Goal: Task Accomplishment & Management: Complete application form

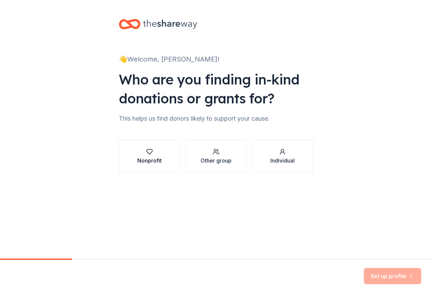
click at [155, 155] on div "Nonprofit" at bounding box center [150, 156] width 24 height 16
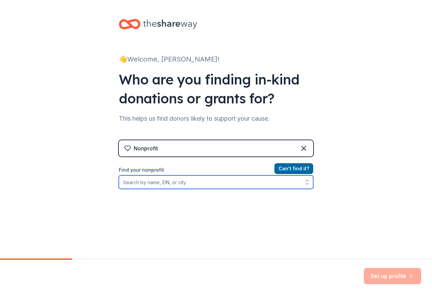
click at [151, 182] on input "Find your nonprofit" at bounding box center [216, 182] width 195 height 14
type input "Wauseon"
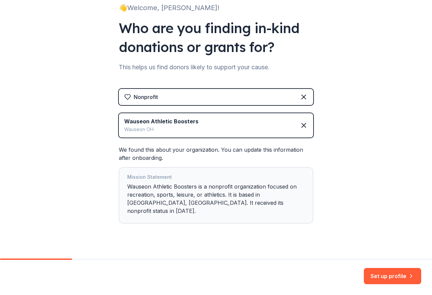
scroll to position [54, 0]
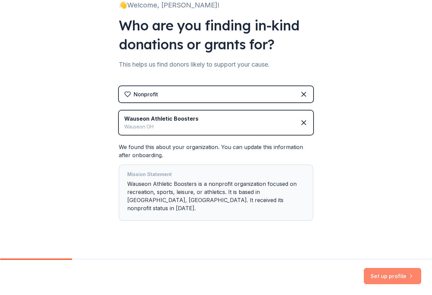
click at [392, 276] on button "Set up profile" at bounding box center [392, 276] width 57 height 16
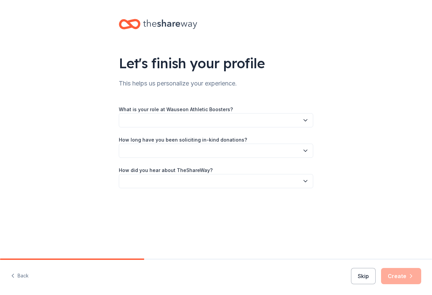
click at [163, 123] on button "button" at bounding box center [216, 120] width 195 height 14
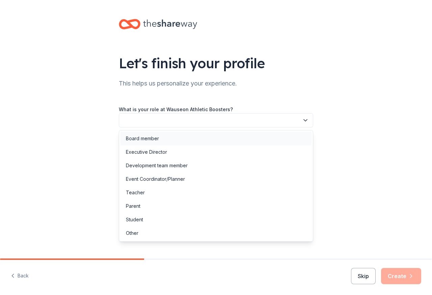
click at [145, 139] on div "Board member" at bounding box center [142, 138] width 33 height 8
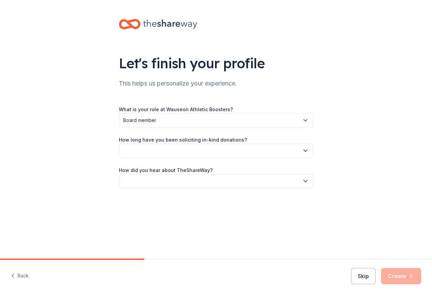
click at [143, 152] on button "button" at bounding box center [216, 151] width 195 height 14
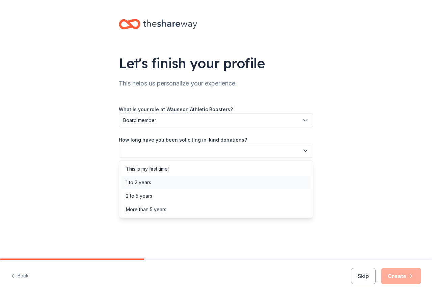
click at [137, 180] on div "1 to 2 years" at bounding box center [138, 182] width 25 height 8
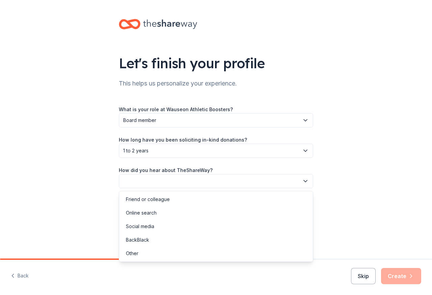
click at [138, 178] on button "button" at bounding box center [216, 181] width 195 height 14
click at [143, 201] on div "Friend or colleague" at bounding box center [148, 199] width 44 height 8
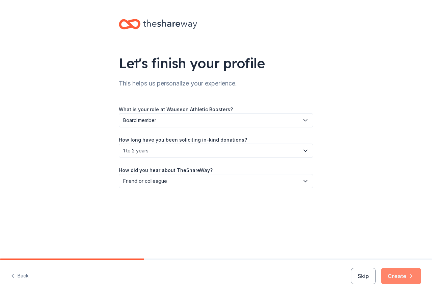
click at [406, 279] on button "Create" at bounding box center [401, 276] width 40 height 16
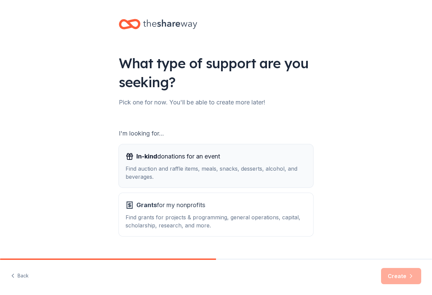
click at [180, 158] on span "In-kind donations for an event" at bounding box center [179, 156] width 84 height 11
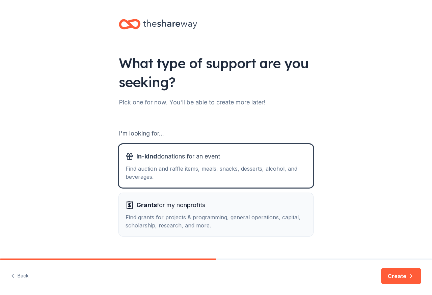
click at [168, 221] on div "Find grants for projects & programming, general operations, capital, scholarshi…" at bounding box center [216, 221] width 181 height 16
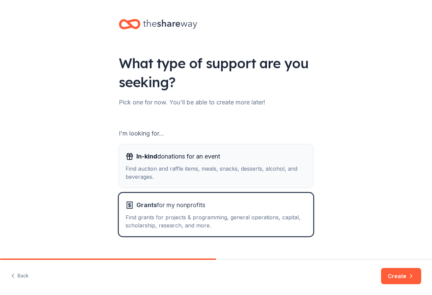
click at [158, 164] on div "In-kind donations for an event Find auction and raffle items, meals, snacks, de…" at bounding box center [216, 166] width 181 height 30
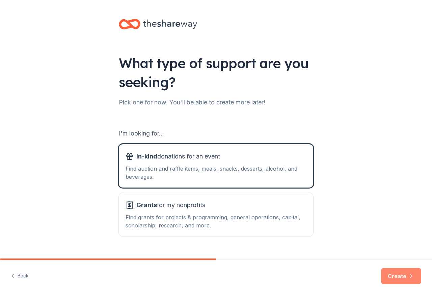
click at [401, 280] on button "Create" at bounding box center [401, 276] width 40 height 16
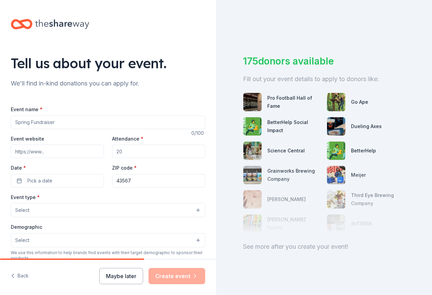
click at [66, 123] on input "Event name *" at bounding box center [108, 123] width 195 height 14
type input "Night at the Races/Reverse Raffle"
click at [142, 153] on input "Attendance *" at bounding box center [158, 152] width 93 height 14
drag, startPoint x: 138, startPoint y: 153, endPoint x: 115, endPoint y: 153, distance: 23.0
click at [115, 153] on input "Attendance *" at bounding box center [158, 152] width 93 height 14
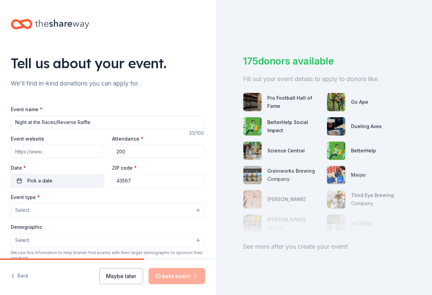
type input "200"
click at [44, 181] on span "Pick a date" at bounding box center [39, 181] width 25 height 8
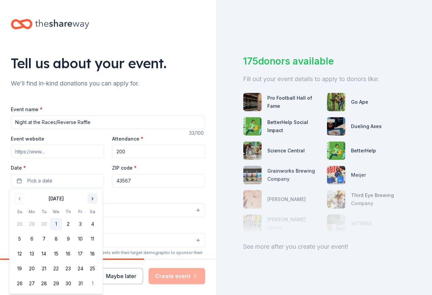
click at [91, 199] on button "Go to next month" at bounding box center [92, 198] width 9 height 9
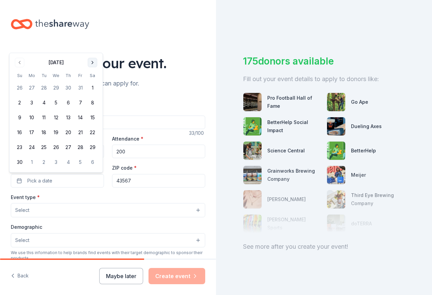
click at [92, 61] on button "Go to next month" at bounding box center [92, 62] width 9 height 9
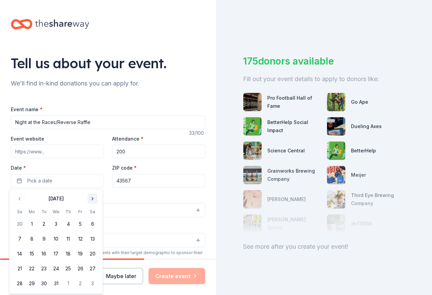
click at [94, 199] on button "Go to next month" at bounding box center [92, 198] width 9 height 9
click at [93, 269] on button "28" at bounding box center [92, 269] width 12 height 12
click at [117, 199] on div "Event type * Select" at bounding box center [108, 205] width 195 height 25
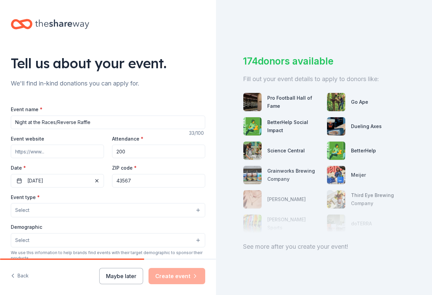
click at [75, 204] on button "Select" at bounding box center [108, 210] width 195 height 14
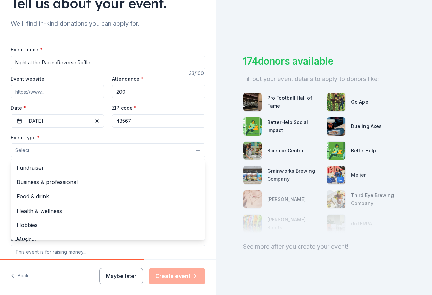
scroll to position [68, 0]
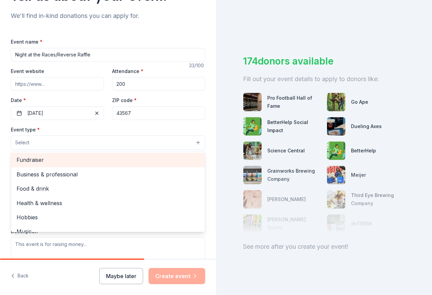
click at [32, 159] on span "Fundraiser" at bounding box center [108, 159] width 183 height 9
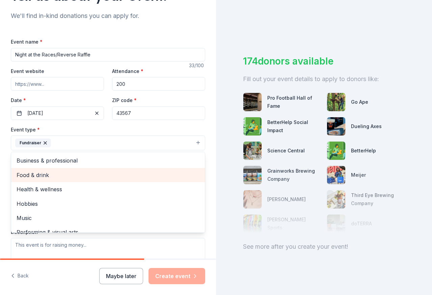
click at [52, 176] on span "Food & drink" at bounding box center [108, 175] width 183 height 9
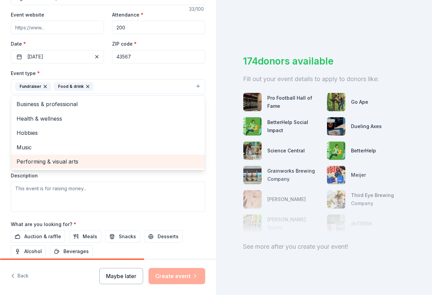
scroll to position [135, 0]
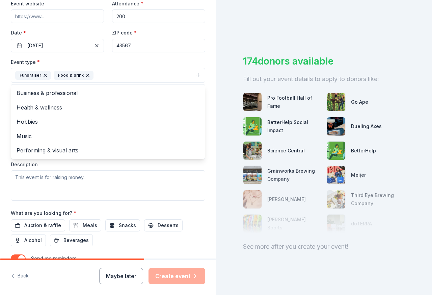
click at [115, 168] on div "Event type * Fundraiser Food & drink Business & professional Health & wellness …" at bounding box center [108, 129] width 195 height 143
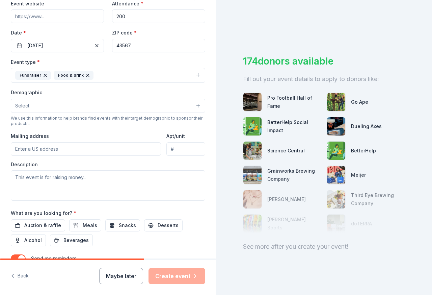
click at [59, 107] on button "Select" at bounding box center [108, 106] width 195 height 14
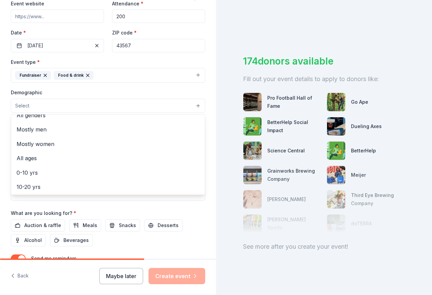
scroll to position [0, 0]
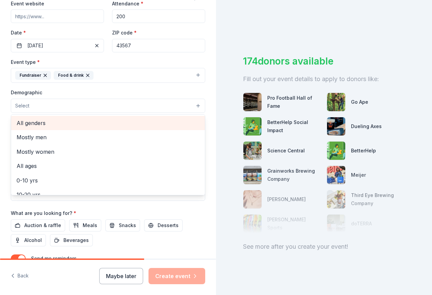
click at [39, 126] on span "All genders" at bounding box center [108, 123] width 183 height 9
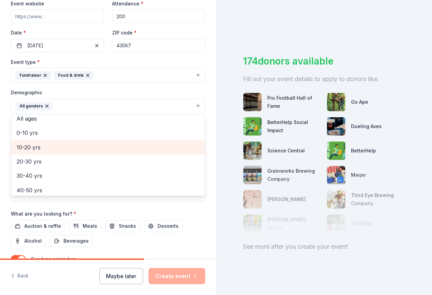
scroll to position [68, 0]
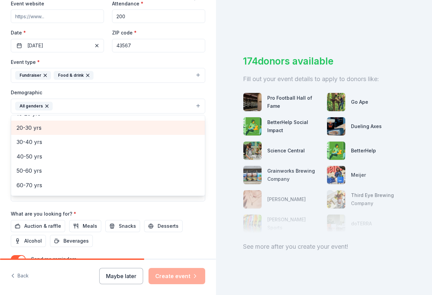
click at [35, 132] on span "20-30 yrs" at bounding box center [108, 127] width 183 height 9
click at [35, 131] on span "30-40 yrs" at bounding box center [108, 127] width 183 height 9
click at [34, 132] on span "40-50 yrs" at bounding box center [108, 129] width 183 height 9
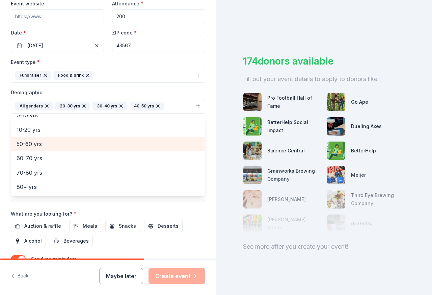
click at [30, 145] on span "50-60 yrs" at bounding box center [108, 144] width 183 height 9
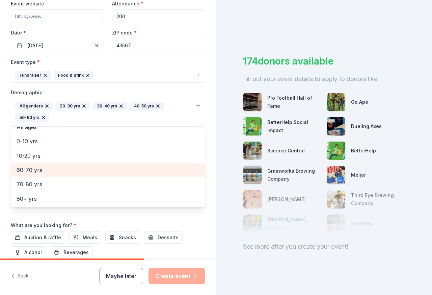
click at [32, 172] on span "60-70 yrs" at bounding box center [108, 170] width 183 height 9
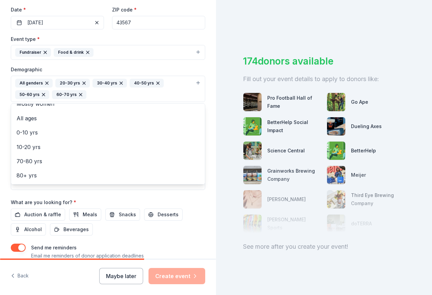
scroll to position [169, 0]
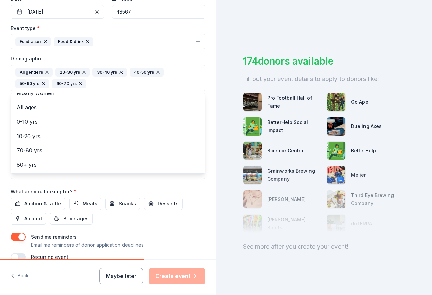
click at [109, 183] on div "Event name * Night at the Races/Reverse Raffle 33 /100 Event website Attendance…" at bounding box center [108, 98] width 195 height 325
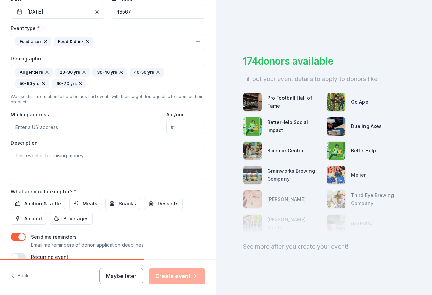
click at [66, 130] on input "Mailing address" at bounding box center [86, 128] width 150 height 14
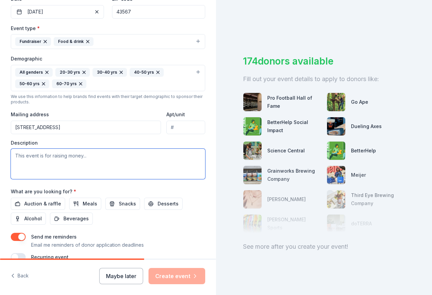
type input "[STREET_ADDRESS]"
click at [23, 165] on textarea at bounding box center [108, 164] width 195 height 30
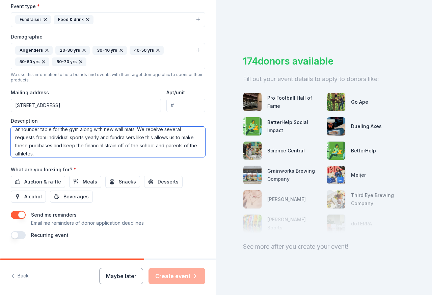
scroll to position [203, 0]
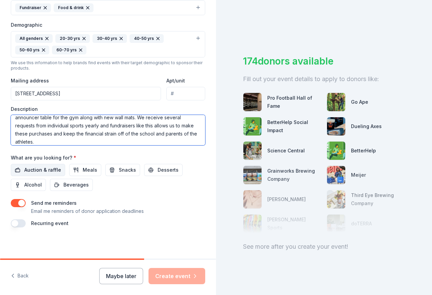
type textarea "This is our large fundraiser that helps us raise funds for new athletic uniform…"
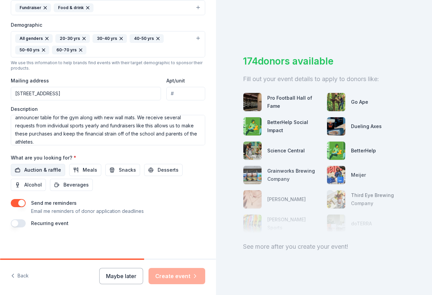
click at [43, 168] on span "Auction & raffle" at bounding box center [42, 170] width 37 height 8
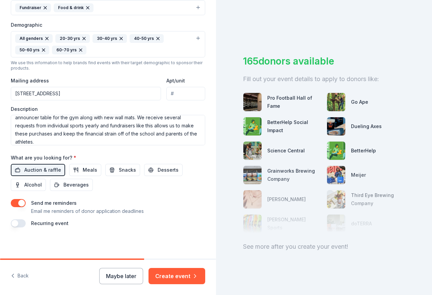
scroll to position [204, 0]
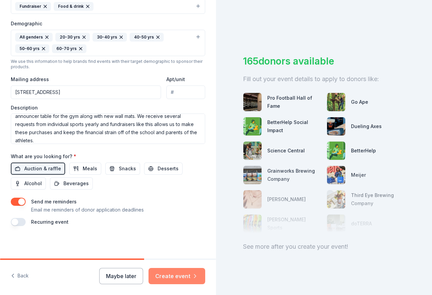
click at [173, 276] on button "Create event" at bounding box center [177, 276] width 57 height 16
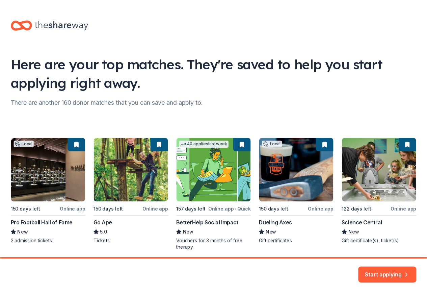
scroll to position [26, 0]
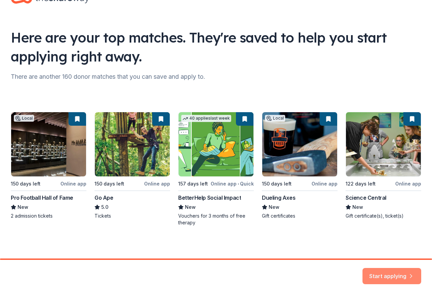
click at [403, 278] on button "Start applying" at bounding box center [392, 272] width 59 height 16
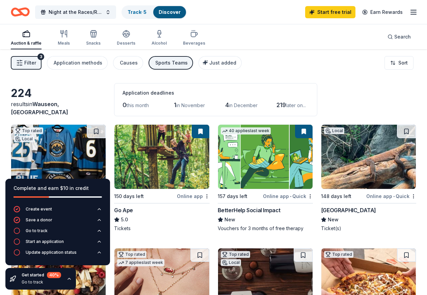
click at [358, 92] on div "224 results in [GEOGRAPHIC_DATA], [GEOGRAPHIC_DATA] Application deadlines 0 thi…" at bounding box center [214, 99] width 406 height 33
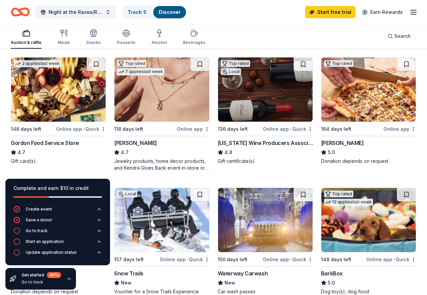
scroll to position [203, 0]
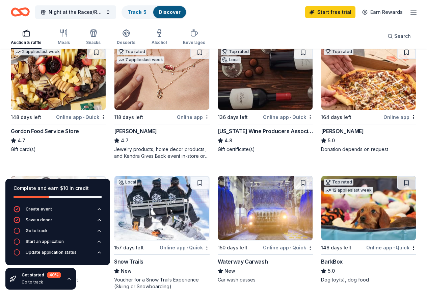
click at [115, 104] on img at bounding box center [162, 78] width 95 height 64
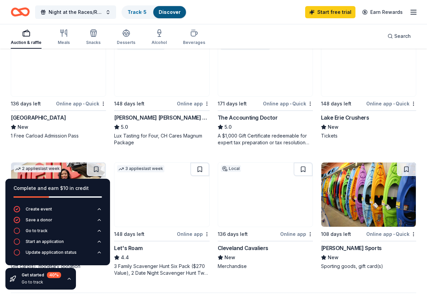
scroll to position [439, 0]
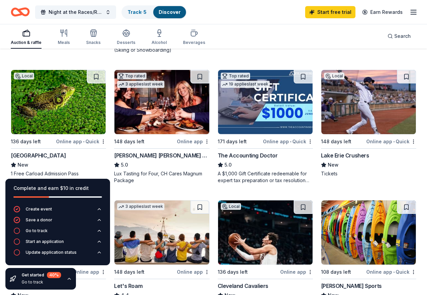
click at [283, 200] on img at bounding box center [265, 232] width 95 height 64
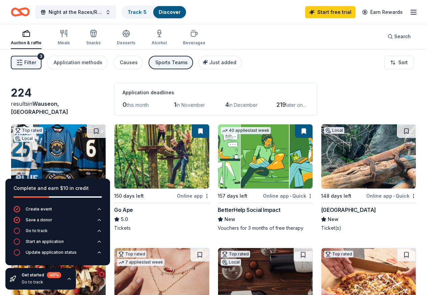
scroll to position [0, 0]
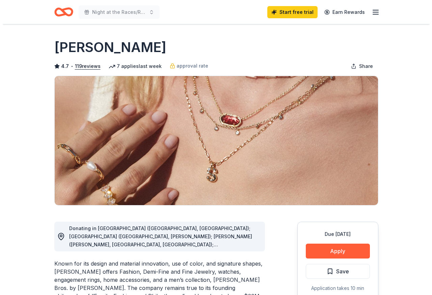
scroll to position [101, 0]
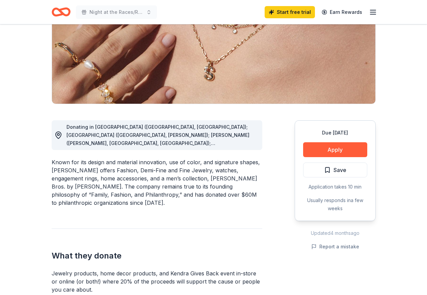
click at [332, 149] on button "Apply" at bounding box center [335, 149] width 64 height 15
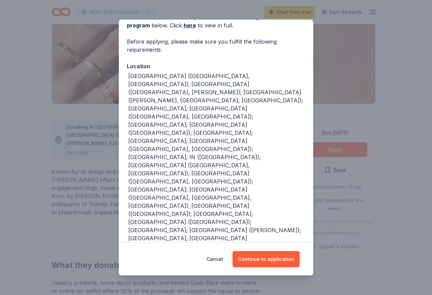
scroll to position [40, 0]
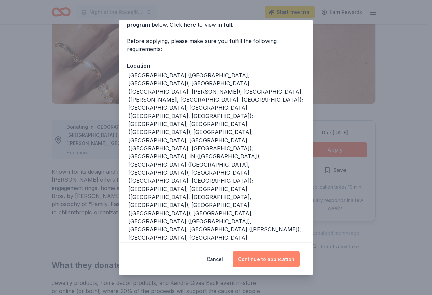
click at [271, 259] on button "Continue to application" at bounding box center [266, 259] width 67 height 16
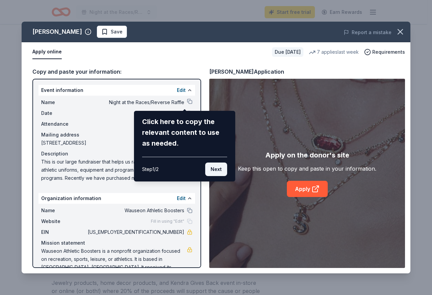
click at [213, 172] on button "Next" at bounding box center [216, 170] width 22 height 14
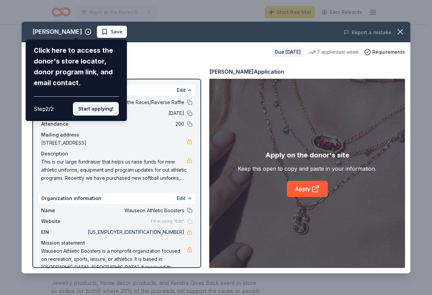
click at [94, 111] on button "Start applying!" at bounding box center [96, 109] width 46 height 14
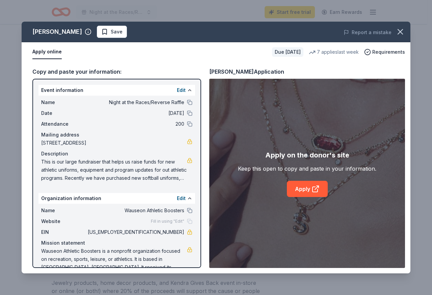
scroll to position [12, 0]
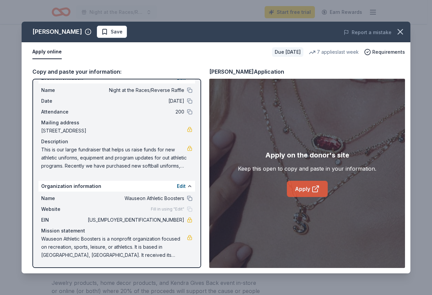
click at [309, 186] on link "Apply" at bounding box center [307, 189] width 41 height 16
drag, startPoint x: 148, startPoint y: 220, endPoint x: 175, endPoint y: 220, distance: 27.0
click at [172, 220] on span "[US_EMPLOYER_IDENTIFICATION_NUMBER]" at bounding box center [135, 220] width 98 height 8
click at [399, 30] on icon "button" at bounding box center [400, 31] width 9 height 9
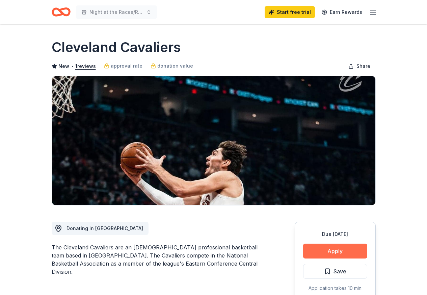
click at [334, 248] on button "Apply" at bounding box center [335, 251] width 64 height 15
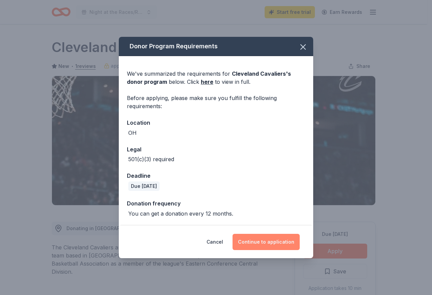
click at [261, 245] on button "Continue to application" at bounding box center [266, 242] width 67 height 16
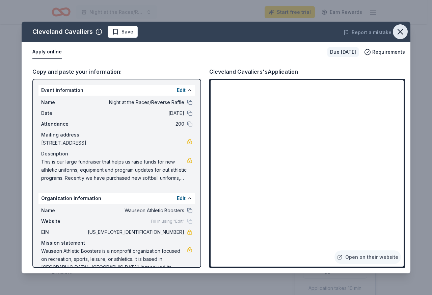
click at [402, 30] on icon "button" at bounding box center [400, 31] width 5 height 5
